Goal: Communication & Community: Answer question/provide support

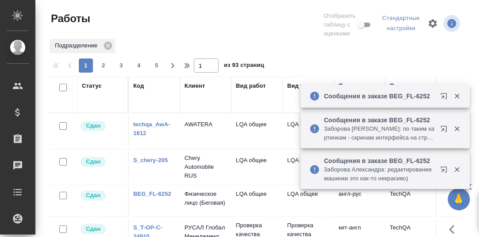
click at [445, 95] on icon "button" at bounding box center [445, 97] width 11 height 11
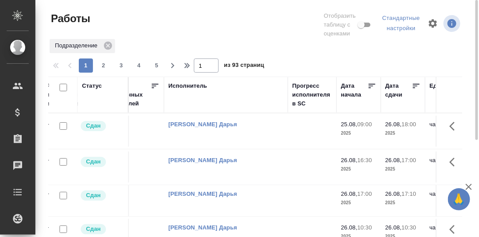
click at [182, 86] on div "Исполнитель" at bounding box center [187, 85] width 39 height 9
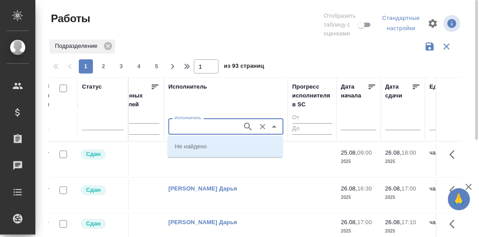
click at [181, 128] on input "Исполнитель" at bounding box center [204, 126] width 67 height 11
type input "Румянцева"
click at [262, 126] on icon "Очистить" at bounding box center [262, 126] width 5 height 5
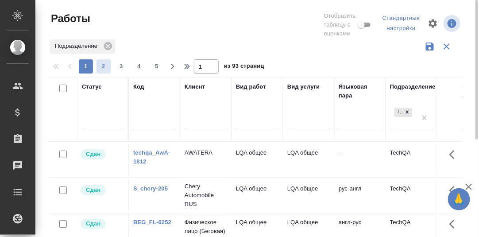
click at [102, 67] on span "2" at bounding box center [103, 66] width 14 height 9
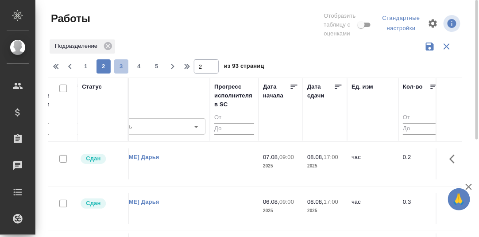
click at [121, 65] on span "3" at bounding box center [121, 66] width 14 height 9
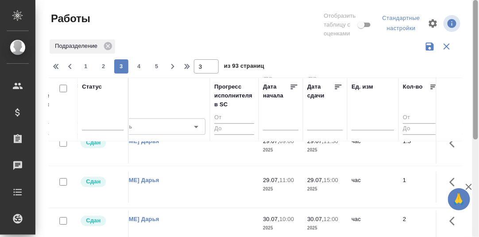
drag, startPoint x: 475, startPoint y: 87, endPoint x: 279, endPoint y: 22, distance: 207.4
click at [468, 0] on html "🙏 .cls-1 fill:#fff; AWATERA Румянцева Дарья d.rumyantseva Клиенты Спецификации …" at bounding box center [239, 118] width 479 height 237
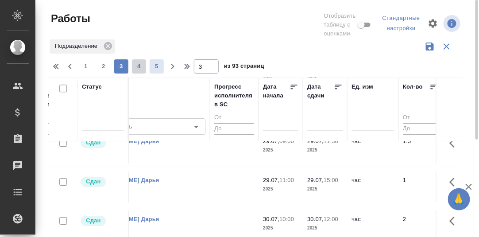
drag, startPoint x: 138, startPoint y: 66, endPoint x: 136, endPoint y: 61, distance: 5.9
click at [138, 65] on span "4" at bounding box center [139, 66] width 14 height 9
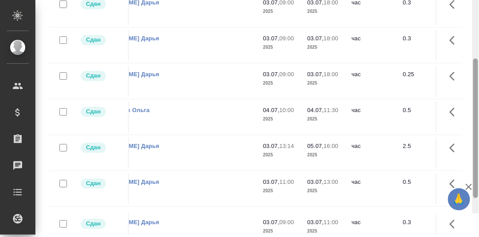
scroll to position [164, 0]
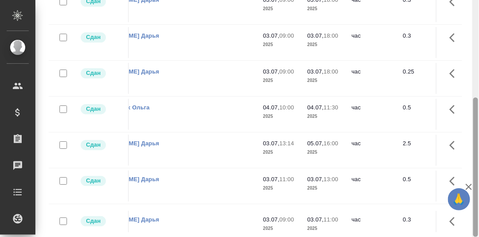
drag, startPoint x: 478, startPoint y: 42, endPoint x: 286, endPoint y: 115, distance: 204.8
click at [478, 154] on html "🙏 .cls-1 fill:#fff; AWATERA Румянцева Дарья d.rumyantseva Клиенты Спецификации …" at bounding box center [239, 118] width 479 height 237
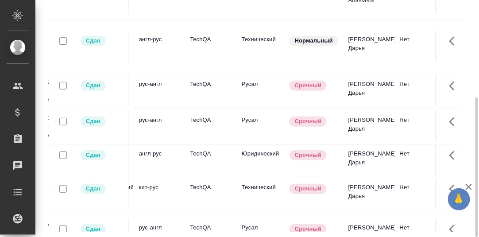
scroll to position [0, 0]
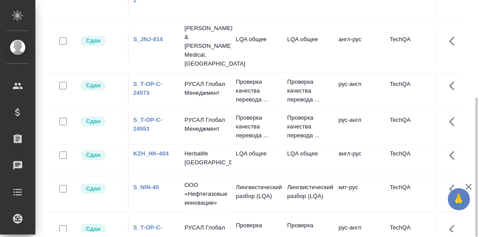
click at [145, 81] on link "S_T-OP-C-24573" at bounding box center [147, 88] width 29 height 15
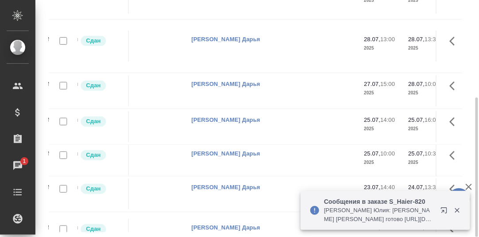
scroll to position [0, 532]
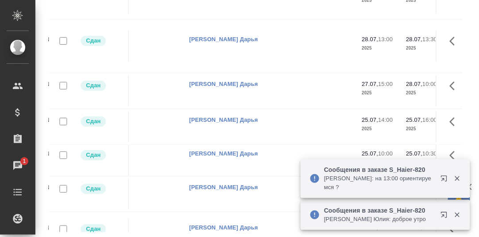
click at [456, 190] on div "Сообщения в заказе S_Haier-820 Белякова Юлия: на 13:00 ориентируемся ?" at bounding box center [384, 178] width 169 height 39
drag, startPoint x: 458, startPoint y: 178, endPoint x: 460, endPoint y: 204, distance: 26.1
click at [458, 178] on icon "button" at bounding box center [457, 178] width 8 height 8
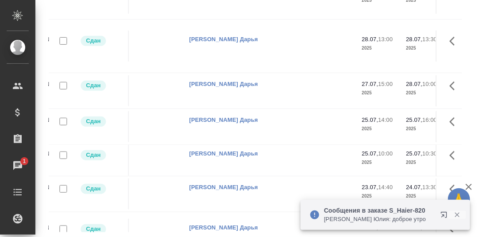
click at [458, 216] on icon "button" at bounding box center [457, 215] width 8 height 8
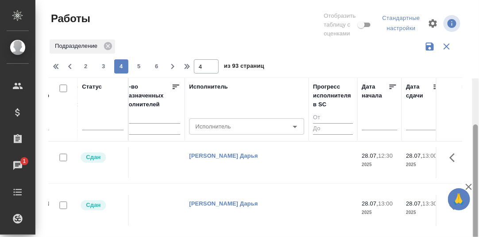
scroll to position [164, 0]
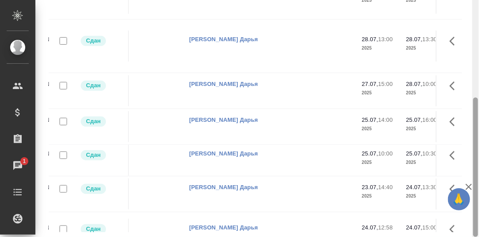
drag, startPoint x: 476, startPoint y: 128, endPoint x: 383, endPoint y: 157, distance: 97.5
click at [471, 194] on div "Работы Отобразить таблицу с оценками Стандартные настройки Подразделение 2 3 4 …" at bounding box center [256, 118] width 443 height 237
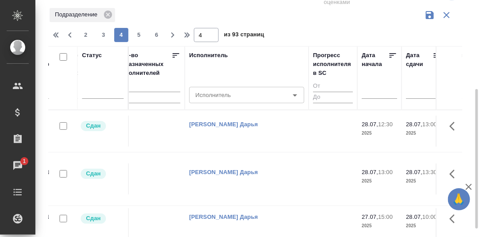
scroll to position [0, 0]
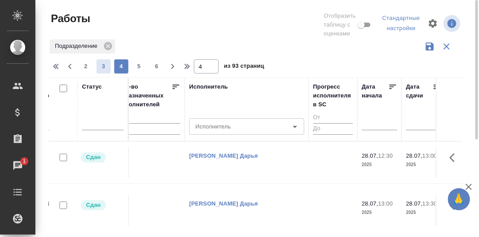
click at [104, 65] on span "3" at bounding box center [103, 66] width 14 height 9
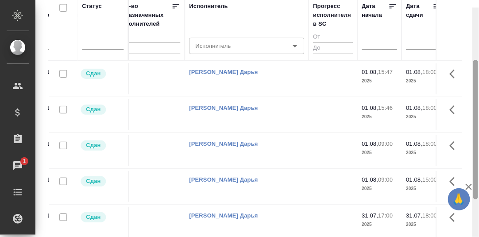
scroll to position [79, 0]
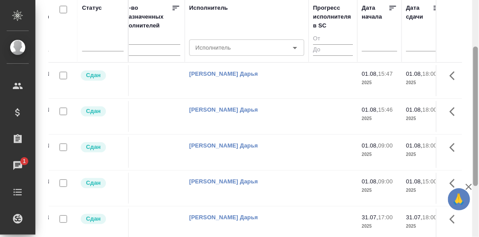
drag, startPoint x: 475, startPoint y: 115, endPoint x: 459, endPoint y: 70, distance: 47.7
click at [468, 65] on div "Работы Отобразить таблицу с оценками Стандартные настройки Подразделение 1 2 3 …" at bounding box center [256, 118] width 443 height 237
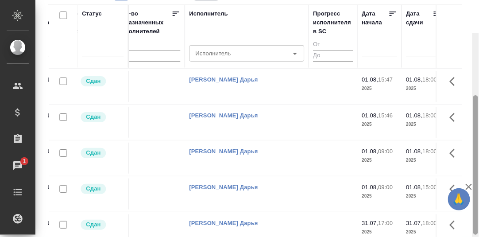
scroll to position [0, 0]
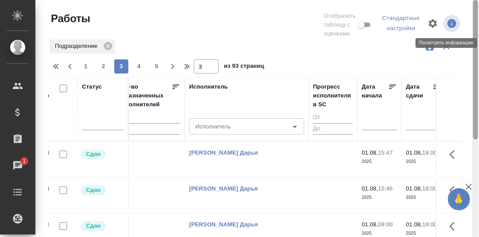
drag, startPoint x: 475, startPoint y: 121, endPoint x: 448, endPoint y: 28, distance: 97.0
click at [449, 27] on div "Работы Отобразить таблицу с оценками Стандартные настройки Подразделение 1 2 3 …" at bounding box center [256, 118] width 443 height 237
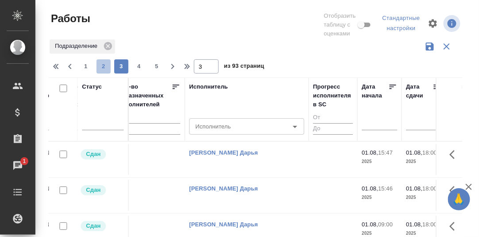
click at [105, 64] on span "2" at bounding box center [103, 66] width 14 height 9
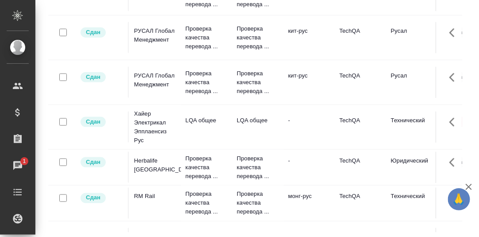
scroll to position [162, 0]
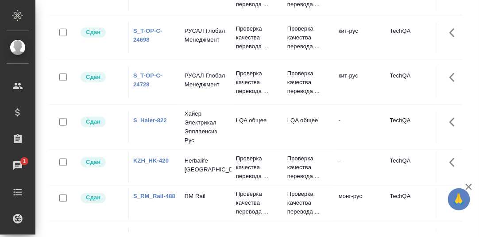
drag, startPoint x: 152, startPoint y: 81, endPoint x: 118, endPoint y: 68, distance: 36.7
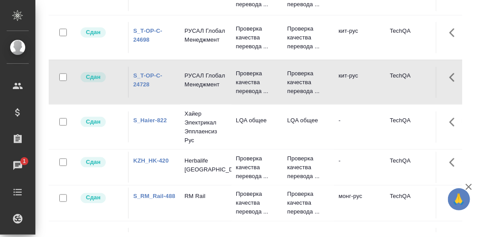
click at [147, 73] on link "S_T-OP-C-24728" at bounding box center [147, 79] width 29 height 15
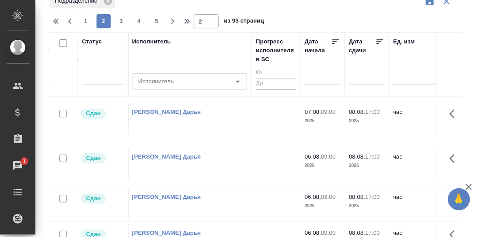
scroll to position [0, 0]
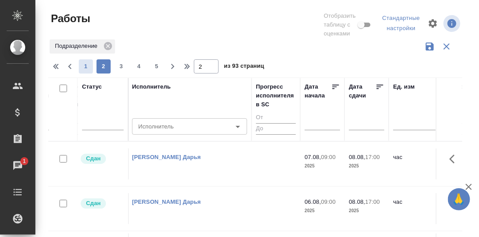
click at [84, 67] on span "1" at bounding box center [86, 66] width 14 height 9
type input "1"
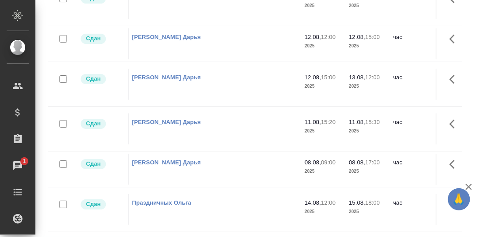
scroll to position [730, 589]
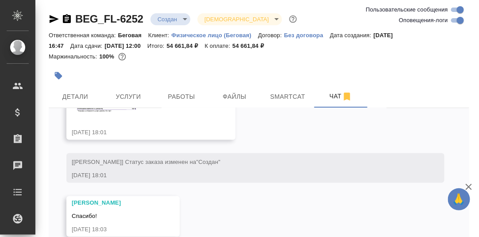
scroll to position [2169, 0]
click at [17, 160] on div "Чаты" at bounding box center [7, 165] width 22 height 13
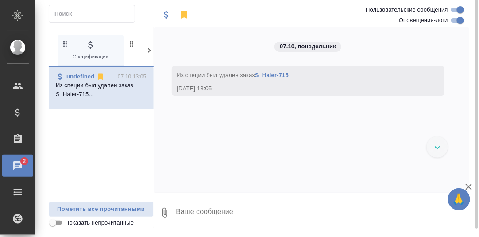
click at [148, 48] on icon at bounding box center [149, 50] width 3 height 4
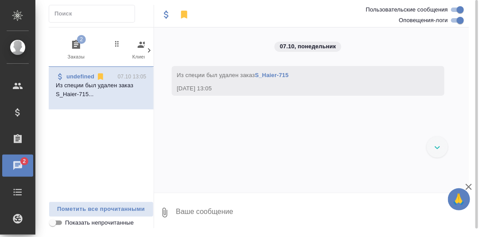
scroll to position [0, 87]
click at [73, 40] on span "2" at bounding box center [75, 39] width 9 height 9
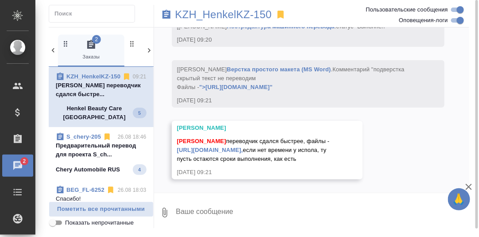
scroll to position [2871, 0]
click at [88, 159] on p "Предварительный перевод для проекта S_ch..." at bounding box center [101, 150] width 91 height 18
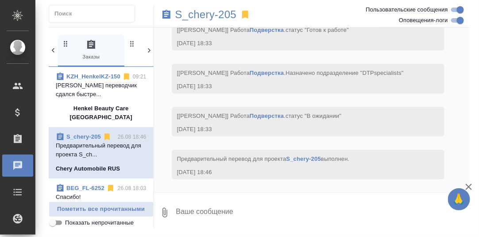
scroll to position [5321, 0]
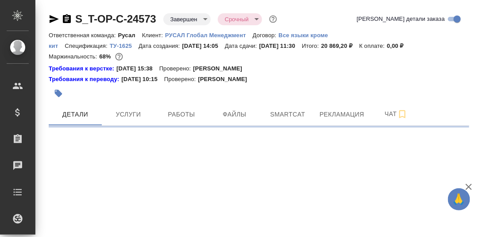
select select "RU"
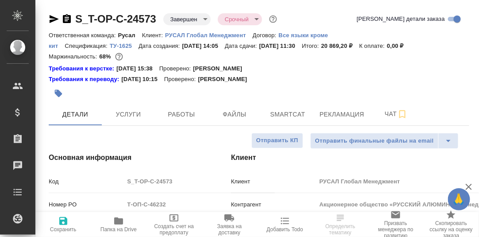
type textarea "x"
type input "Русал"
click at [187, 117] on span "Работы" at bounding box center [181, 114] width 42 height 11
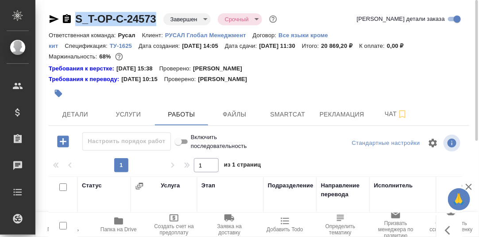
drag, startPoint x: 161, startPoint y: 16, endPoint x: 70, endPoint y: 15, distance: 90.7
click at [70, 15] on div "S_T-OP-C-24573 Завершен closed Срочный urgent" at bounding box center [164, 19] width 230 height 14
copy link "S_T-OP-C-24573"
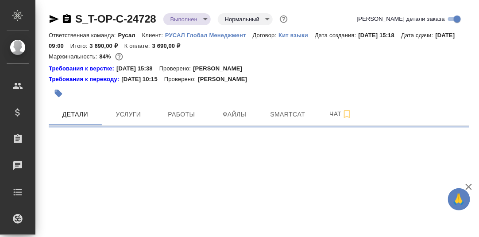
select select "RU"
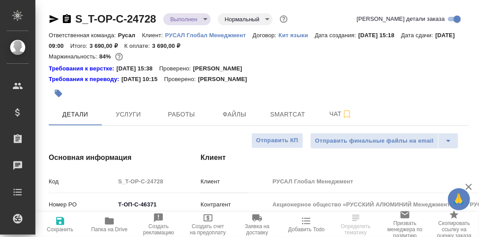
type textarea "x"
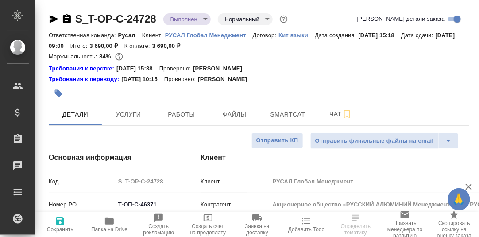
type textarea "x"
drag, startPoint x: 158, startPoint y: 16, endPoint x: 68, endPoint y: 16, distance: 90.2
click at [68, 16] on div "S_T-OP-C-24728 Выполнен completed Нормальный normal" at bounding box center [169, 19] width 241 height 14
copy link "S_T-OP-C-24728"
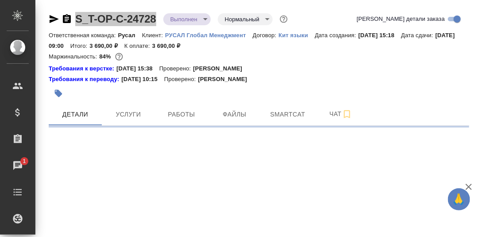
select select "RU"
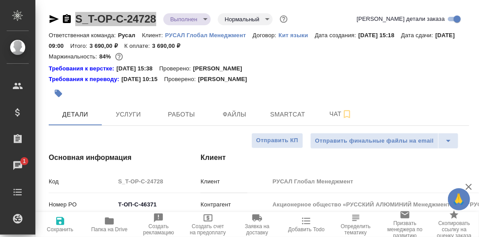
type textarea "x"
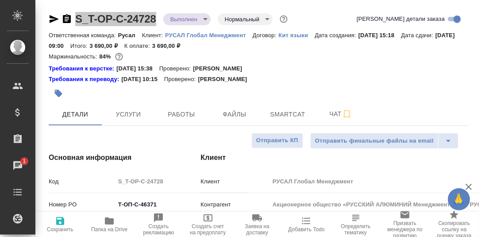
type textarea "x"
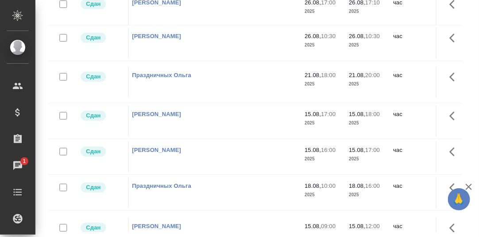
scroll to position [0, 589]
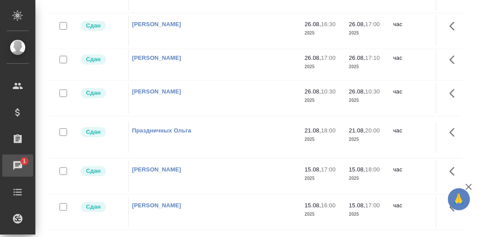
click at [15, 163] on div "Чаты" at bounding box center [7, 165] width 22 height 13
click at [18, 165] on span "1" at bounding box center [24, 161] width 14 height 9
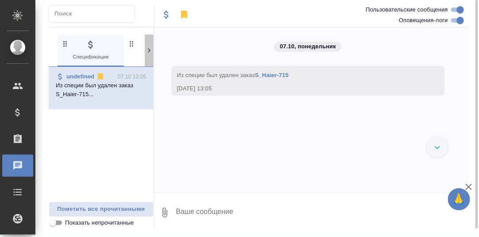
drag, startPoint x: 150, startPoint y: 49, endPoint x: 146, endPoint y: 51, distance: 4.9
click at [150, 49] on icon at bounding box center [149, 50] width 9 height 9
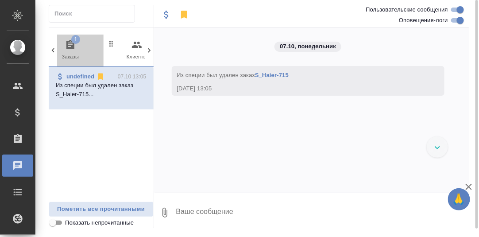
click at [71, 41] on span "1" at bounding box center [75, 39] width 9 height 9
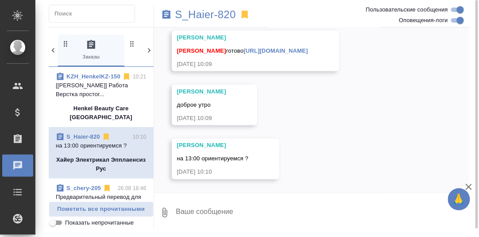
scroll to position [17799, 0]
click at [206, 211] on textarea at bounding box center [322, 212] width 294 height 30
click at [259, 52] on link "[URL][DOMAIN_NAME]" at bounding box center [275, 50] width 64 height 7
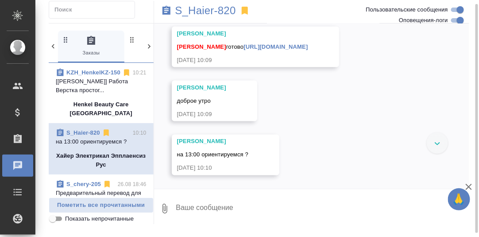
click at [238, 207] on textarea at bounding box center [322, 208] width 294 height 30
type textarea "Я начала смотреть - тоже есть правки."
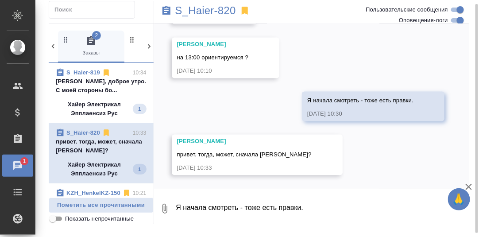
scroll to position [17896, 0]
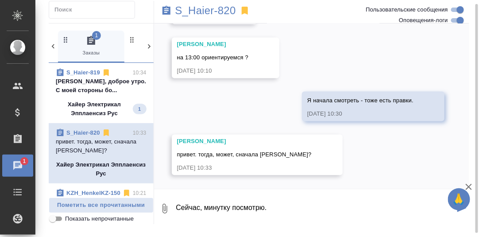
type textarea "Сейчас, минутку посмотрю."
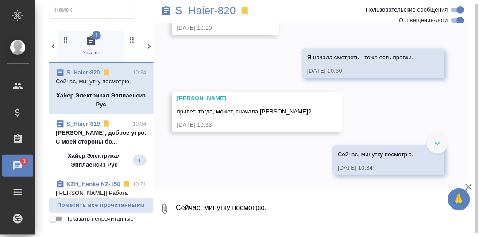
scroll to position [17521, 0]
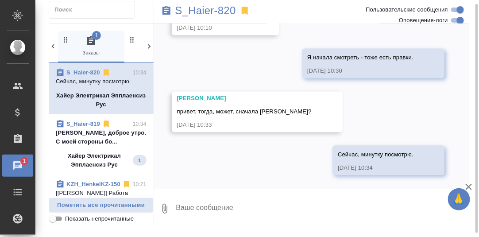
click at [221, 209] on textarea at bounding box center [322, 208] width 294 height 30
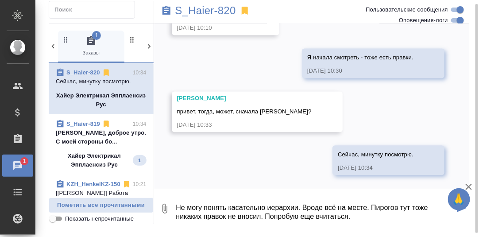
type textarea "Не могу понять касательно иерархии. Вроде всё на месте. Пирогов тут тоже никаки…"
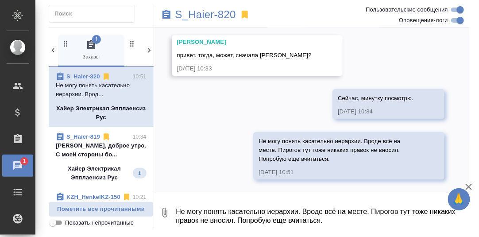
scroll to position [17999, 0]
click at [214, 16] on p "S_Haier-820" at bounding box center [205, 14] width 61 height 9
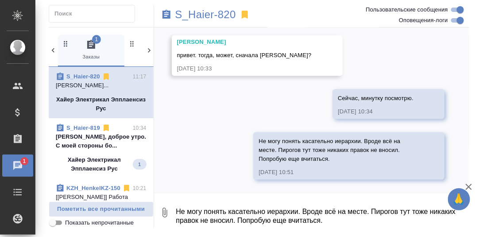
click at [105, 137] on p "[PERSON_NAME], доброе утро. С моей стороны бо..." at bounding box center [101, 141] width 91 height 18
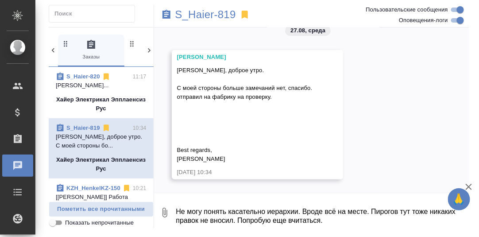
scroll to position [22731, 0]
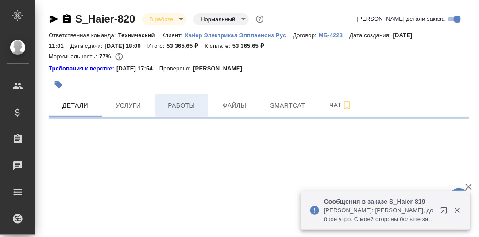
select select "RU"
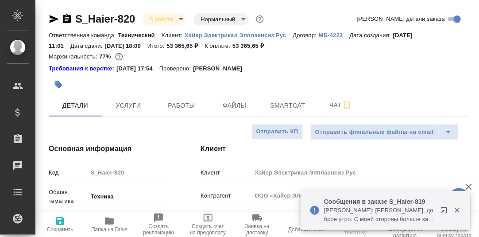
type textarea "x"
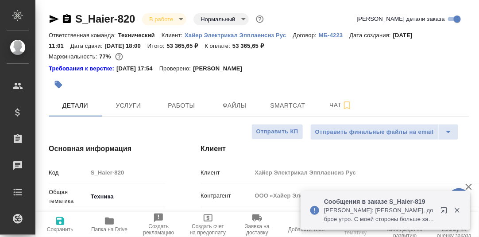
type textarea "x"
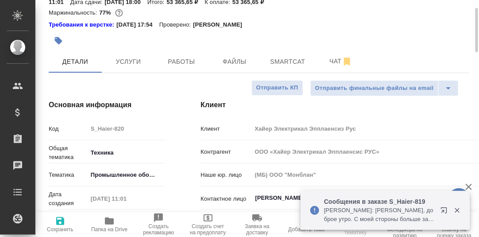
type input "[PERSON_NAME]"
click at [107, 220] on icon "button" at bounding box center [109, 220] width 9 height 7
type textarea "x"
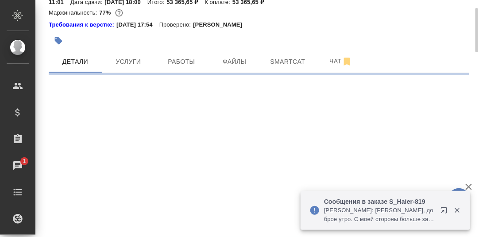
select select "RU"
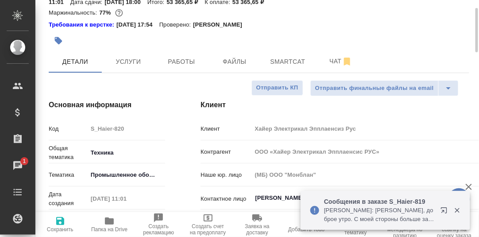
type textarea "x"
click at [335, 64] on span "Чат" at bounding box center [340, 61] width 42 height 11
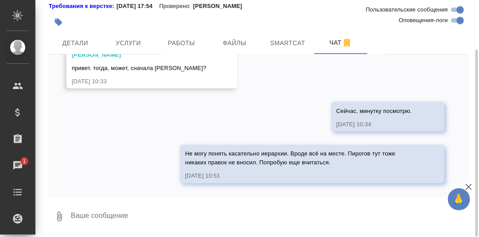
scroll to position [16530, 0]
click at [84, 212] on textarea at bounding box center [269, 216] width 399 height 30
paste textarea "[URL][DOMAIN_NAME]"
type textarea "После меня здесь: https://drive.awatera.com/apps/files/files?dir=/Shares/%D0%A5…"
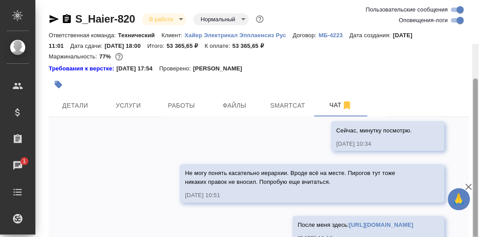
scroll to position [62, 0]
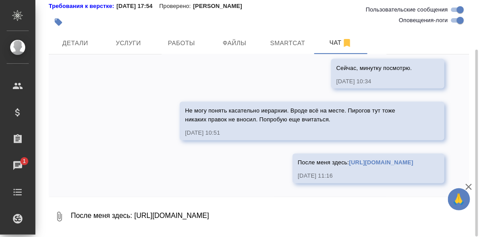
click at [81, 219] on textarea "После меня здесь: https://drive.awatera.com/apps/files/files?dir=/Shares/%D0%A5…" at bounding box center [269, 216] width 399 height 30
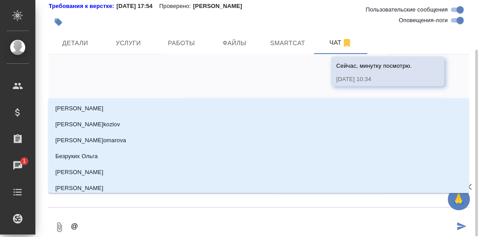
type textarea "@М"
type input "М"
type textarea "@Ма"
type input "Ма"
type textarea "@Мал"
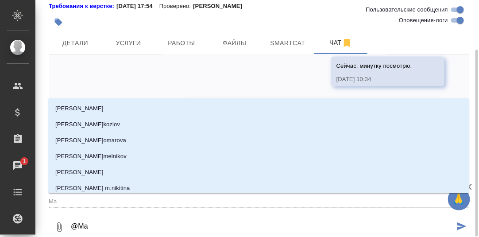
type input "Мал"
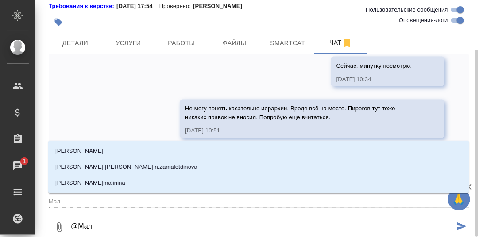
type textarea "@Мало"
type input "Мало"
type textarea "@Малоф"
type input "Малоф"
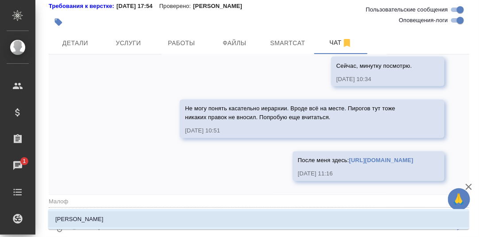
click at [104, 217] on p "[PERSON_NAME]" at bounding box center [79, 219] width 48 height 9
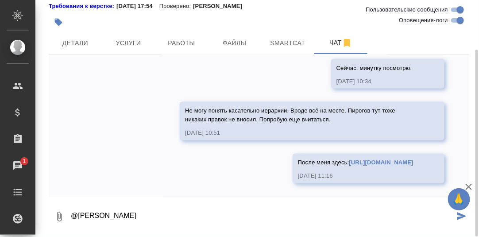
type textarea "@Малофеева Екатерина"
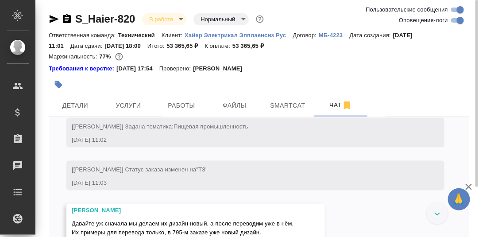
scroll to position [0, 0]
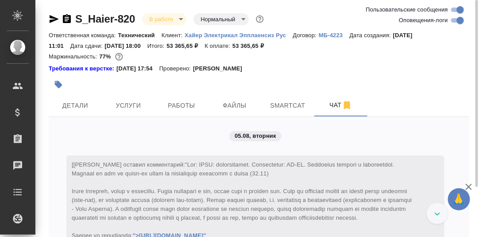
click at [232, 163] on span "">[URL][DOMAIN_NAME]"" at bounding box center [242, 199] width 341 height 77
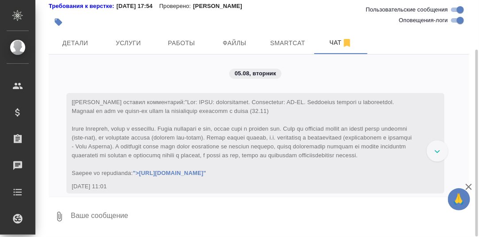
click at [438, 151] on icon at bounding box center [436, 151] width 5 height 3
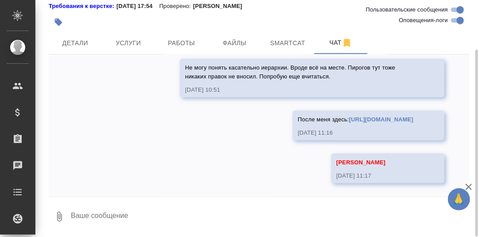
scroll to position [16660, 0]
drag, startPoint x: 465, startPoint y: 182, endPoint x: 461, endPoint y: 68, distance: 113.7
click at [459, 61] on div "🙏 .cls-1 fill:#fff; AWATERA Румянцева Дарья d.rumyantseva Клиенты Спецификации …" at bounding box center [239, 118] width 479 height 237
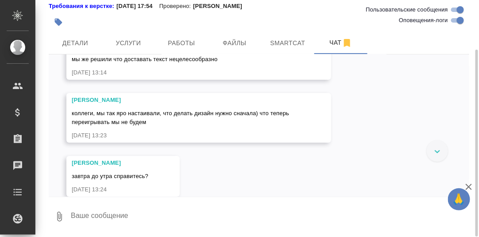
scroll to position [0, 0]
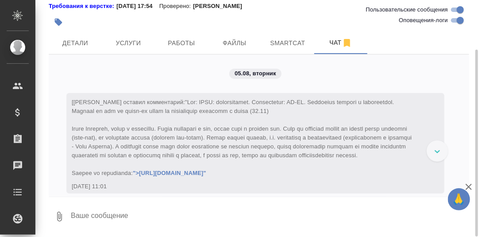
click at [125, 165] on span "">[URL][DOMAIN_NAME]"" at bounding box center [242, 137] width 341 height 77
click at [470, 185] on icon "button" at bounding box center [468, 187] width 6 height 6
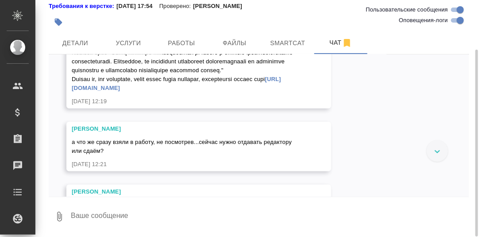
scroll to position [12386, 0]
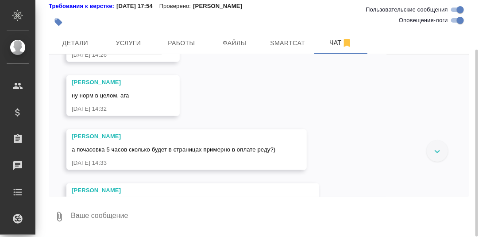
scroll to position [16660, 0]
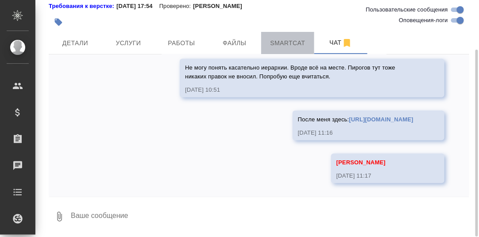
click at [290, 42] on span "Smartcat" at bounding box center [287, 43] width 42 height 11
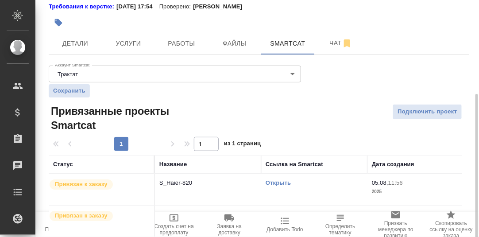
scroll to position [90, 0]
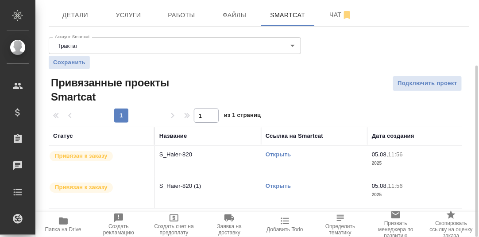
click at [284, 153] on link "Открыть" at bounding box center [277, 154] width 25 height 7
